Goal: Information Seeking & Learning: Understand process/instructions

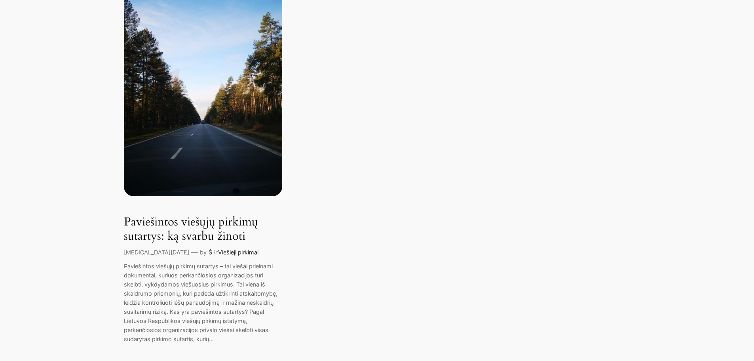
scroll to position [46, 0]
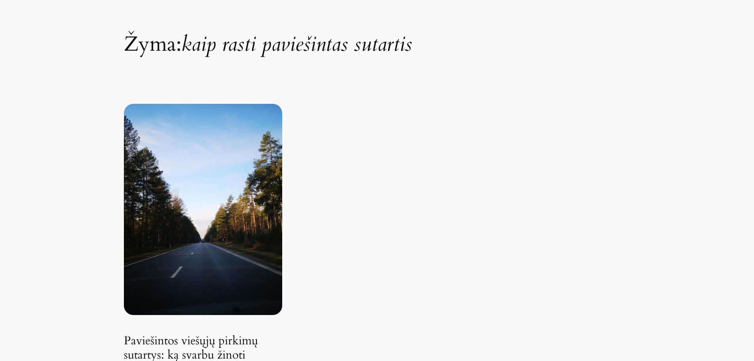
click at [203, 339] on link "Paviešintos viešųjų pirkimų sutartys: ką svarbu žinoti" at bounding box center [203, 348] width 158 height 28
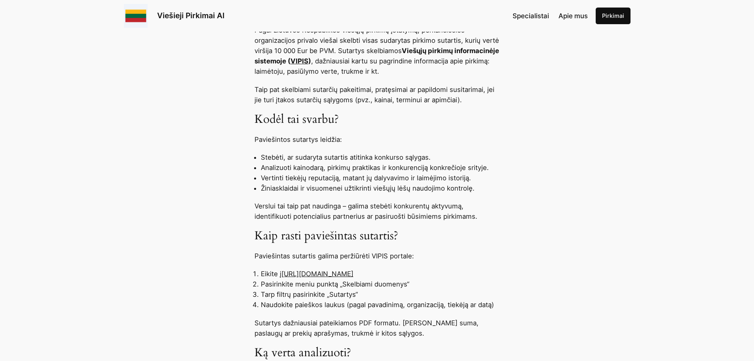
scroll to position [435, 0]
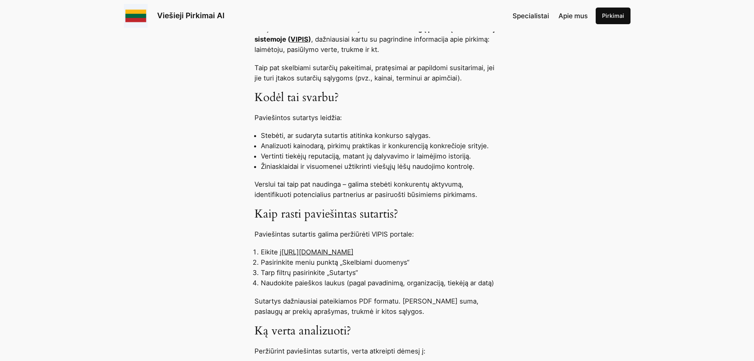
click at [323, 250] on link "https://pirkimai.eviesiejipirkimai.lt" at bounding box center [317, 252] width 72 height 8
click at [354, 252] on link "https://pirkimai.eviesiejipirkimai.lt" at bounding box center [317, 252] width 72 height 8
click at [354, 253] on link "https://pirkimai.eviesiejipirkimai.lt" at bounding box center [317, 252] width 72 height 8
click at [414, 251] on li "Eikite į https://pirkimai.eviesiejipirkimai.lt" at bounding box center [380, 252] width 239 height 10
click at [354, 254] on link "https://pirkimai.eviesiejipirkimai.lt" at bounding box center [317, 252] width 72 height 8
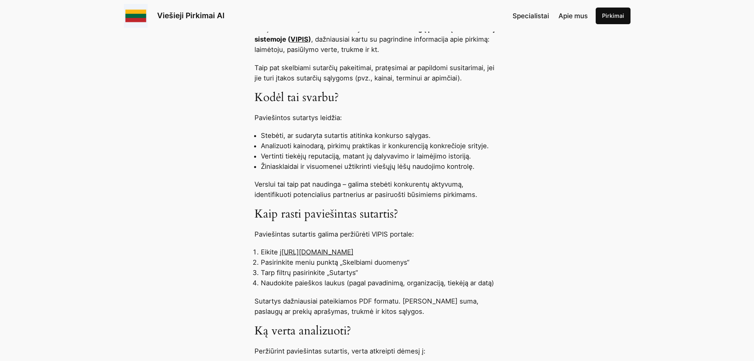
drag, startPoint x: 388, startPoint y: 251, endPoint x: 284, endPoint y: 255, distance: 103.8
click at [284, 255] on li "Eikite į https://pirkimai.eviesiejipirkimai.lt" at bounding box center [380, 252] width 239 height 10
copy link "https://pirkimai.eviesiejipirkimai.lt"
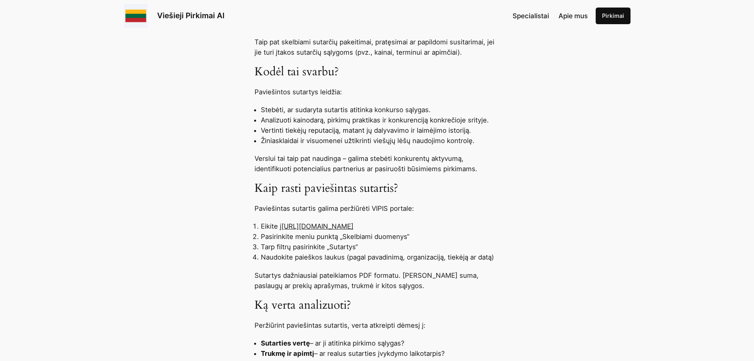
scroll to position [475, 0]
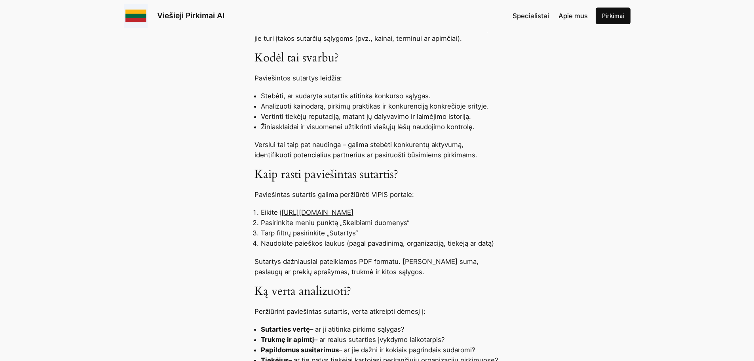
copy link "https://pirkimai.eviesiejipirkimai.lt"
